Goal: Task Accomplishment & Management: Manage account settings

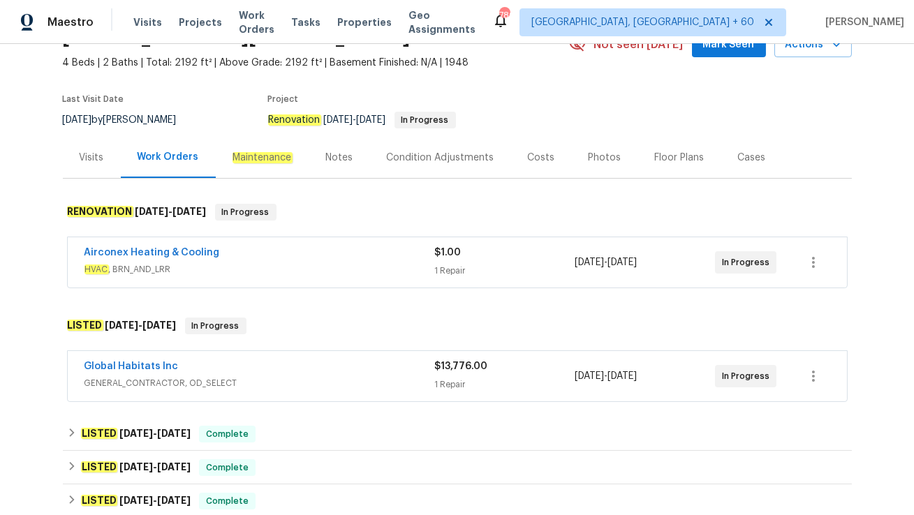
scroll to position [47, 0]
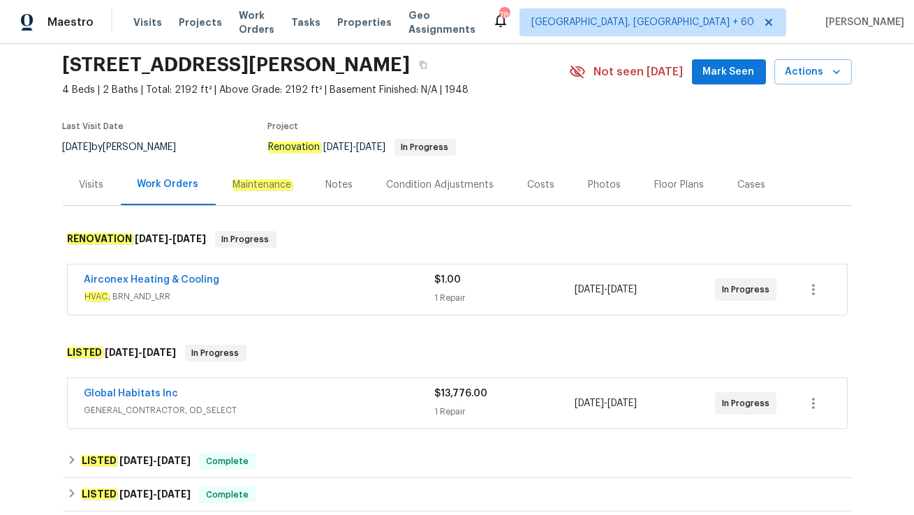
click at [112, 202] on div "Visits" at bounding box center [92, 184] width 58 height 41
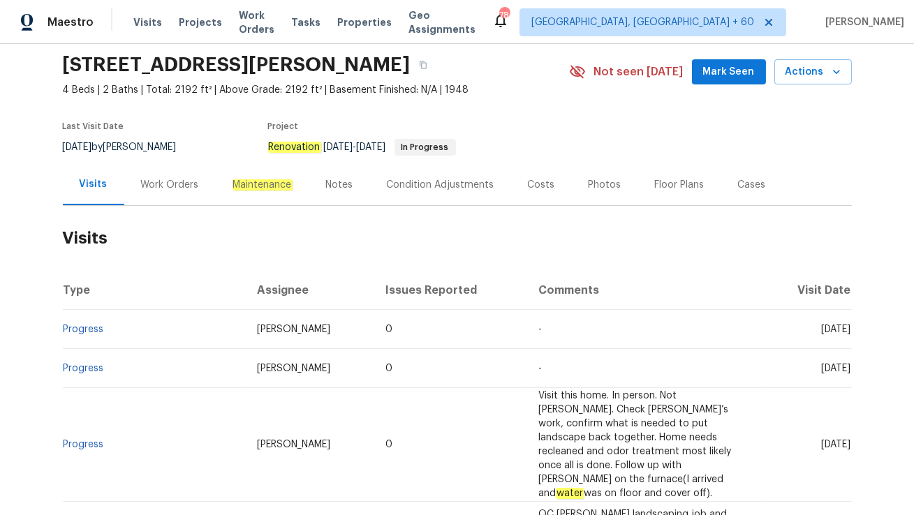
click at [170, 189] on div "Work Orders" at bounding box center [170, 185] width 58 height 14
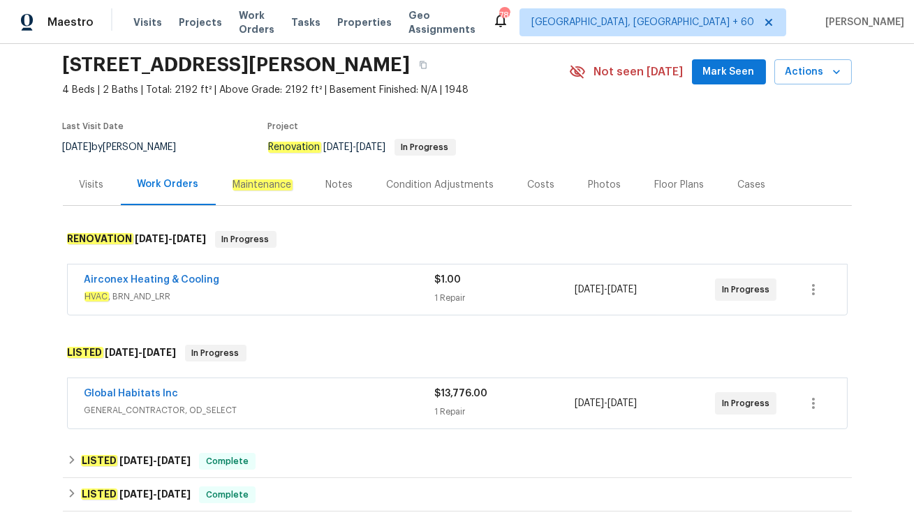
click at [253, 290] on span "HVAC , BRN_AND_LRR" at bounding box center [259, 297] width 351 height 14
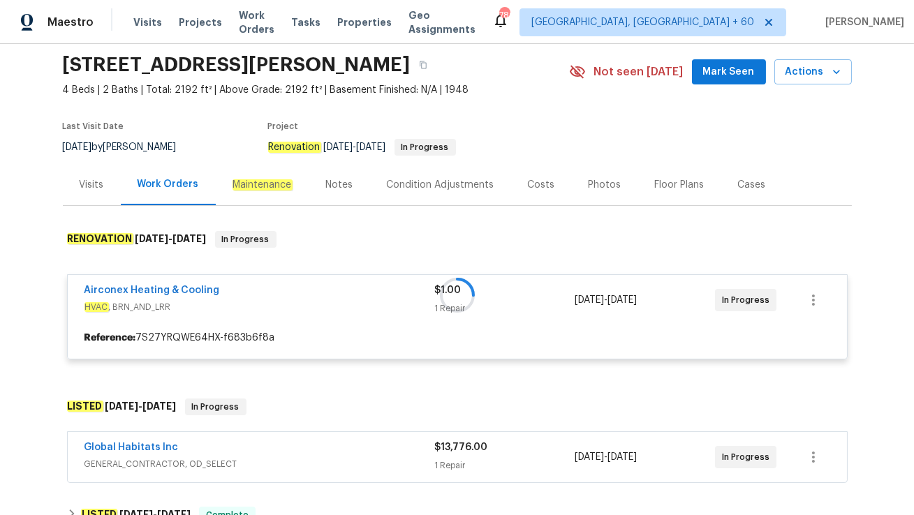
click at [259, 457] on span "GENERAL_CONTRACTOR, OD_SELECT" at bounding box center [259, 464] width 351 height 14
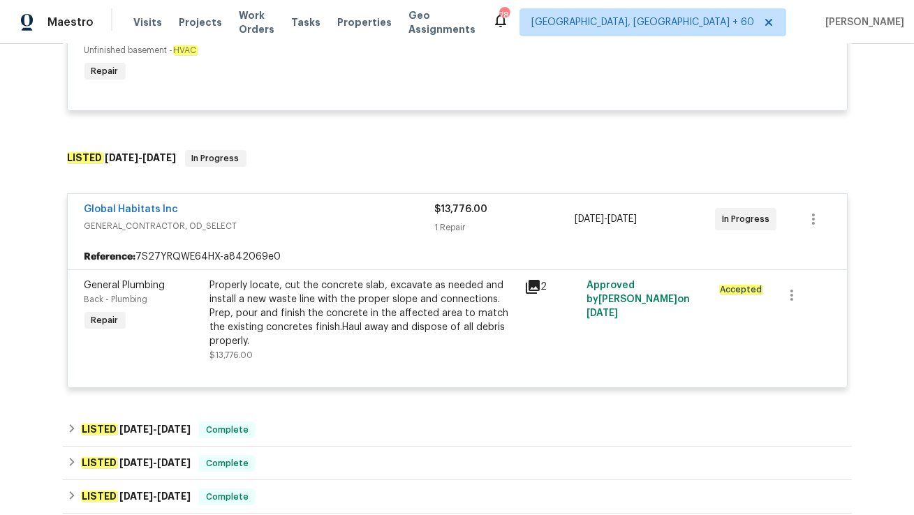
scroll to position [407, 0]
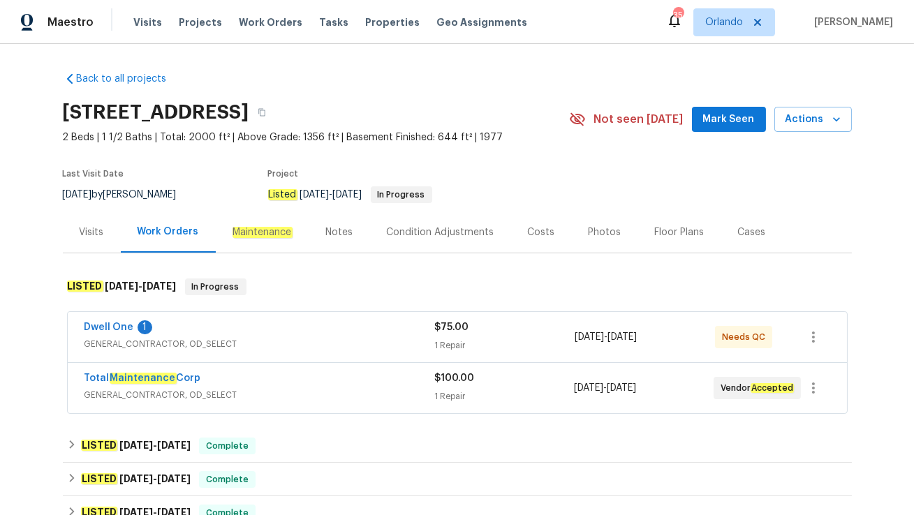
click at [302, 387] on div "Total Maintenance Corp" at bounding box center [259, 379] width 350 height 17
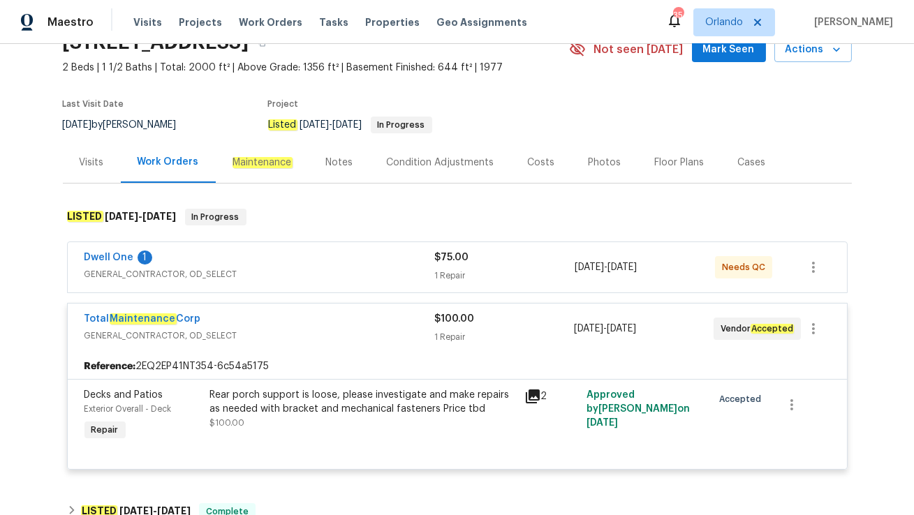
scroll to position [71, 0]
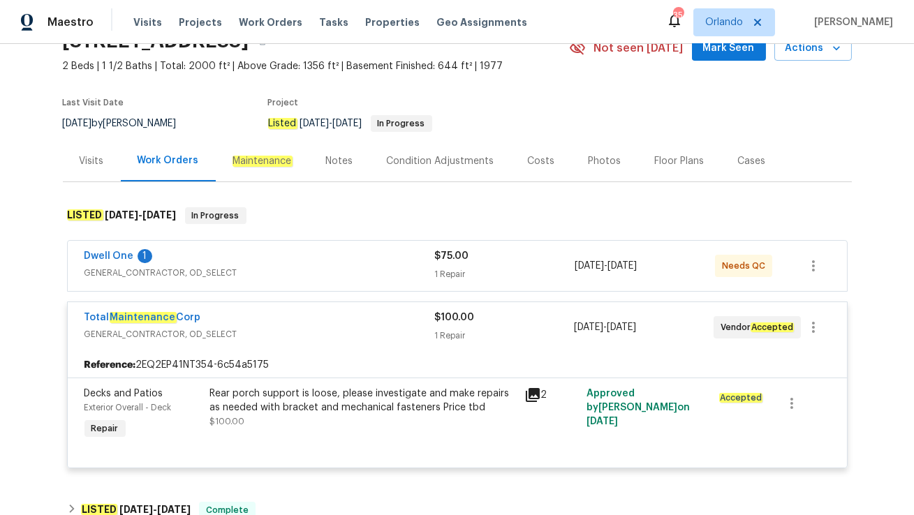
click at [307, 247] on div "Dwell One 1 GENERAL_CONTRACTOR, OD_SELECT $75.00 1 Repair 9/2/2025 - 9/4/2025 N…" at bounding box center [457, 266] width 779 height 50
click at [307, 253] on div "Dwell One 1" at bounding box center [259, 257] width 351 height 17
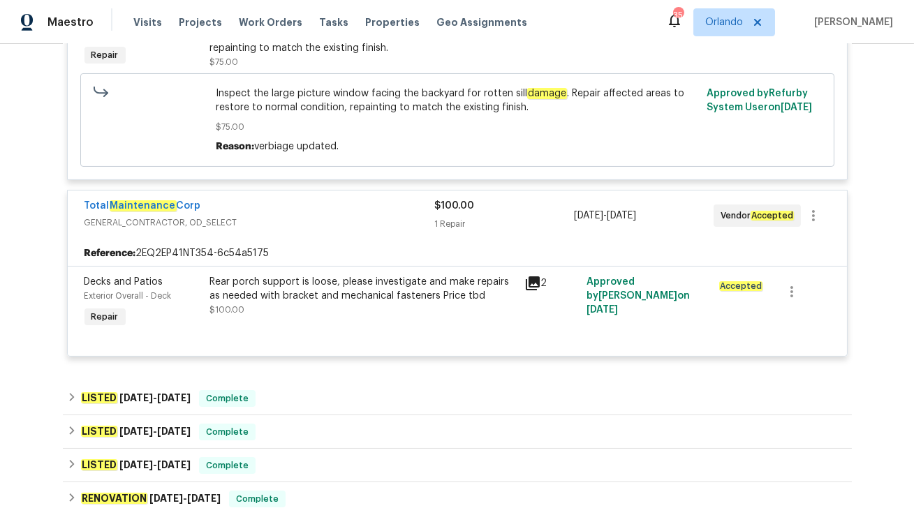
scroll to position [406, 0]
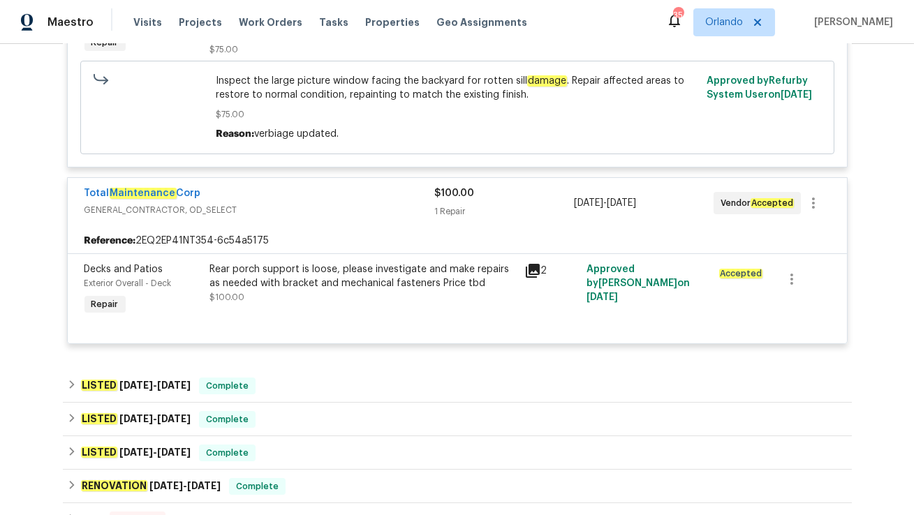
click at [531, 276] on icon at bounding box center [532, 271] width 17 height 17
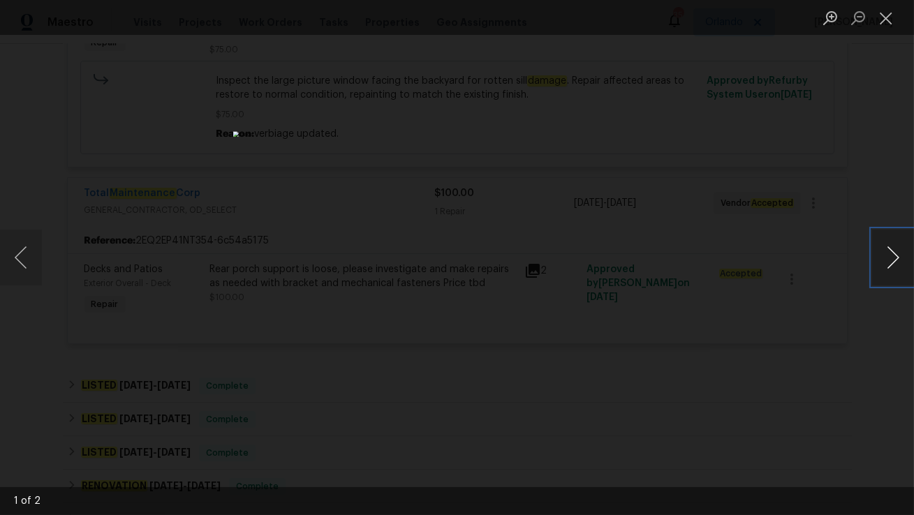
click at [894, 263] on button "Next image" at bounding box center [893, 258] width 42 height 56
click at [891, 17] on button "Close lightbox" at bounding box center [886, 18] width 28 height 24
